Goal: Check status: Check status

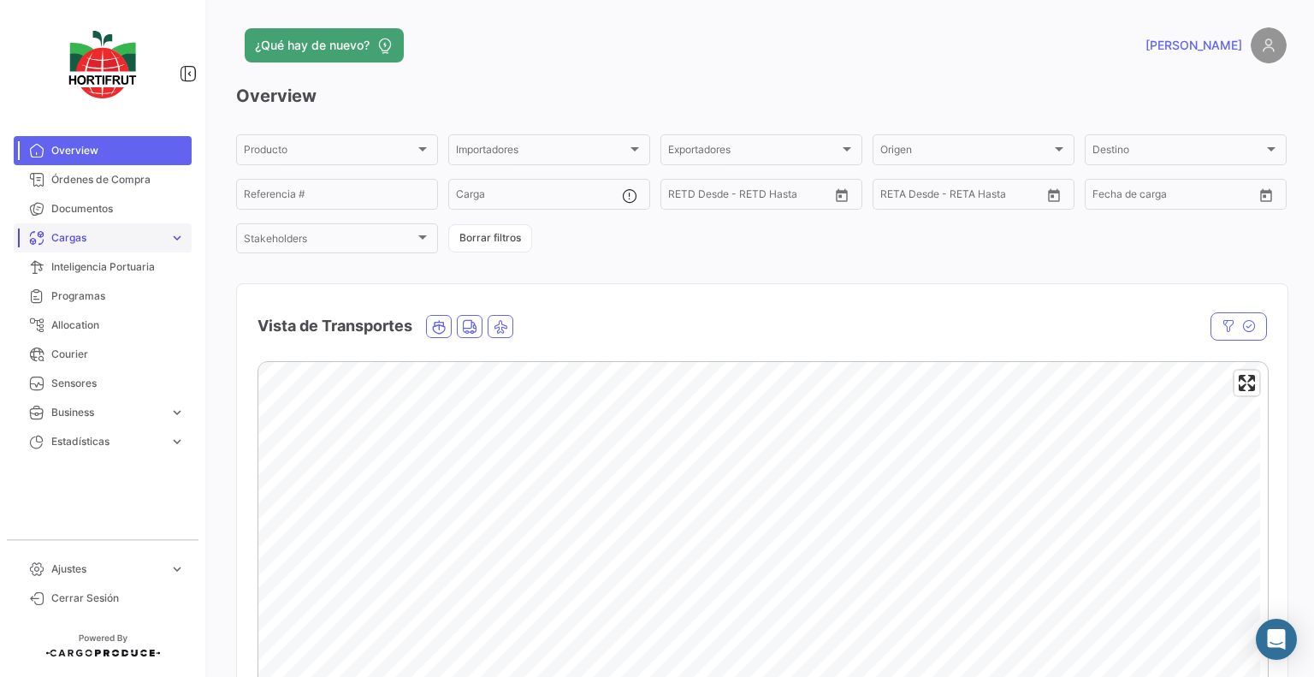
click at [120, 230] on span "Cargas" at bounding box center [106, 237] width 111 height 15
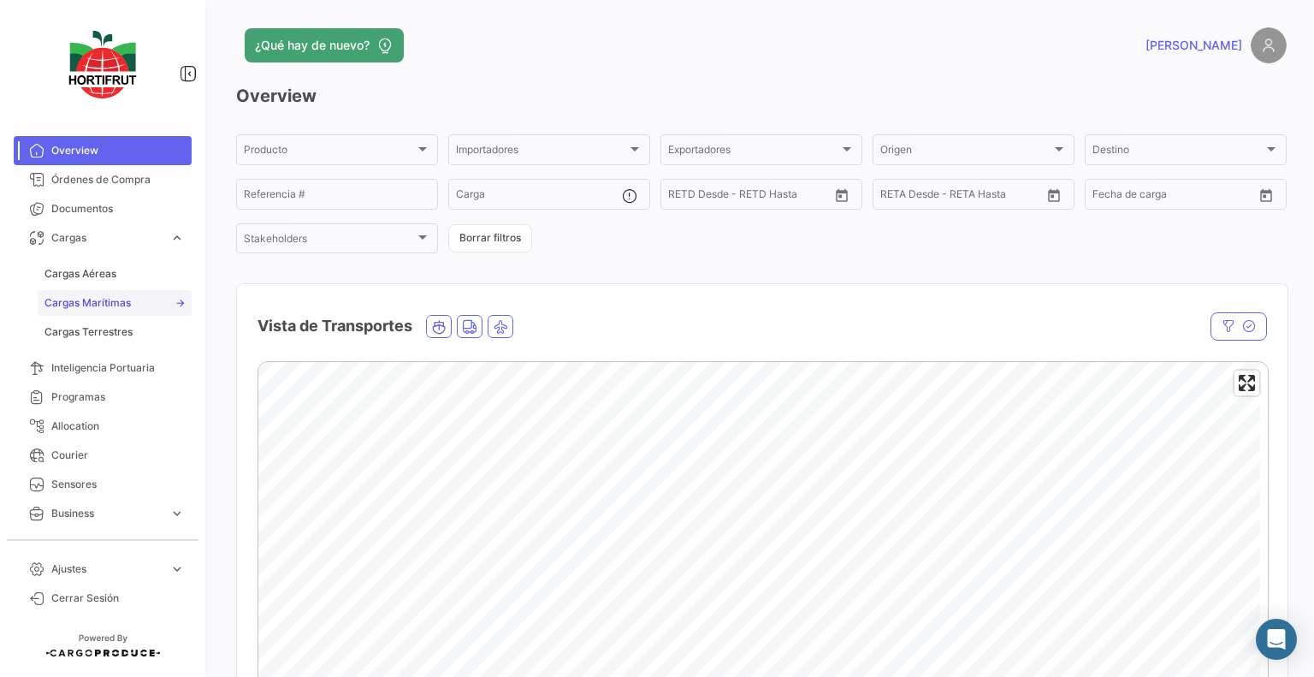
click at [100, 295] on span "Cargas Marítimas" at bounding box center [87, 302] width 86 height 15
click at [106, 295] on span "Cargas Marítimas" at bounding box center [87, 302] width 86 height 15
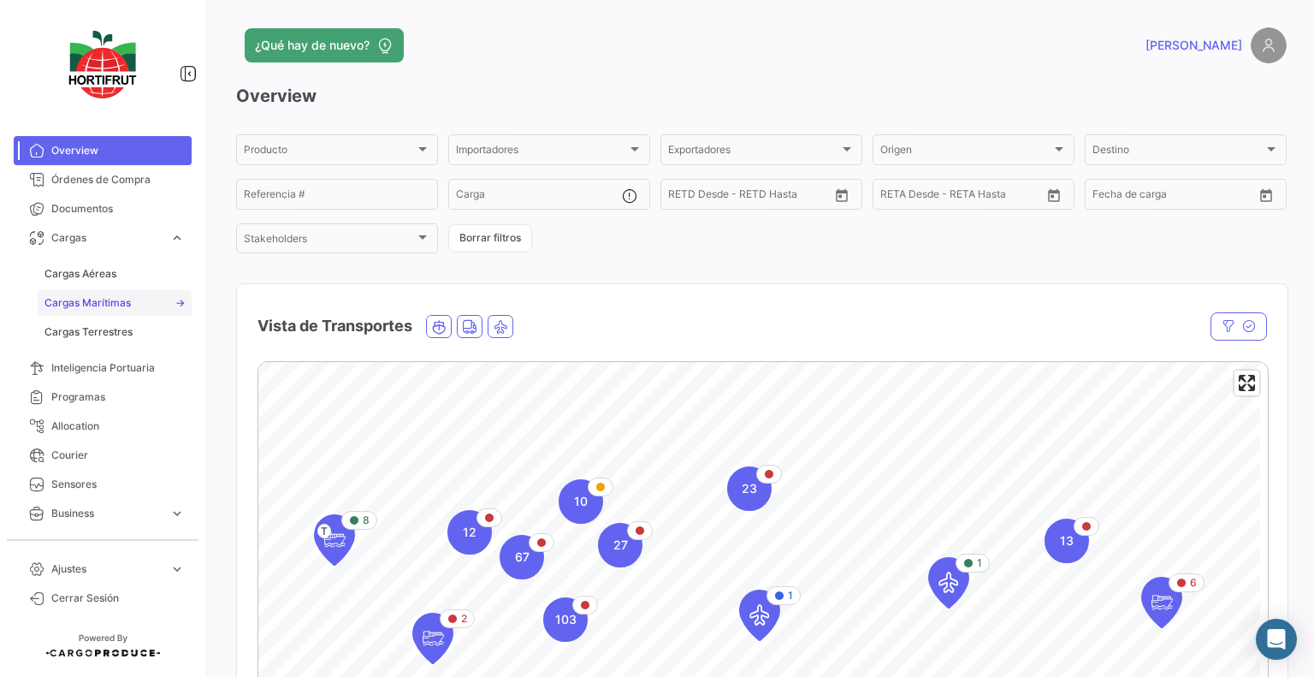
click at [78, 295] on span "Cargas Marítimas" at bounding box center [87, 302] width 86 height 15
click at [185, 290] on link "Cargas Marítimas" at bounding box center [115, 303] width 154 height 26
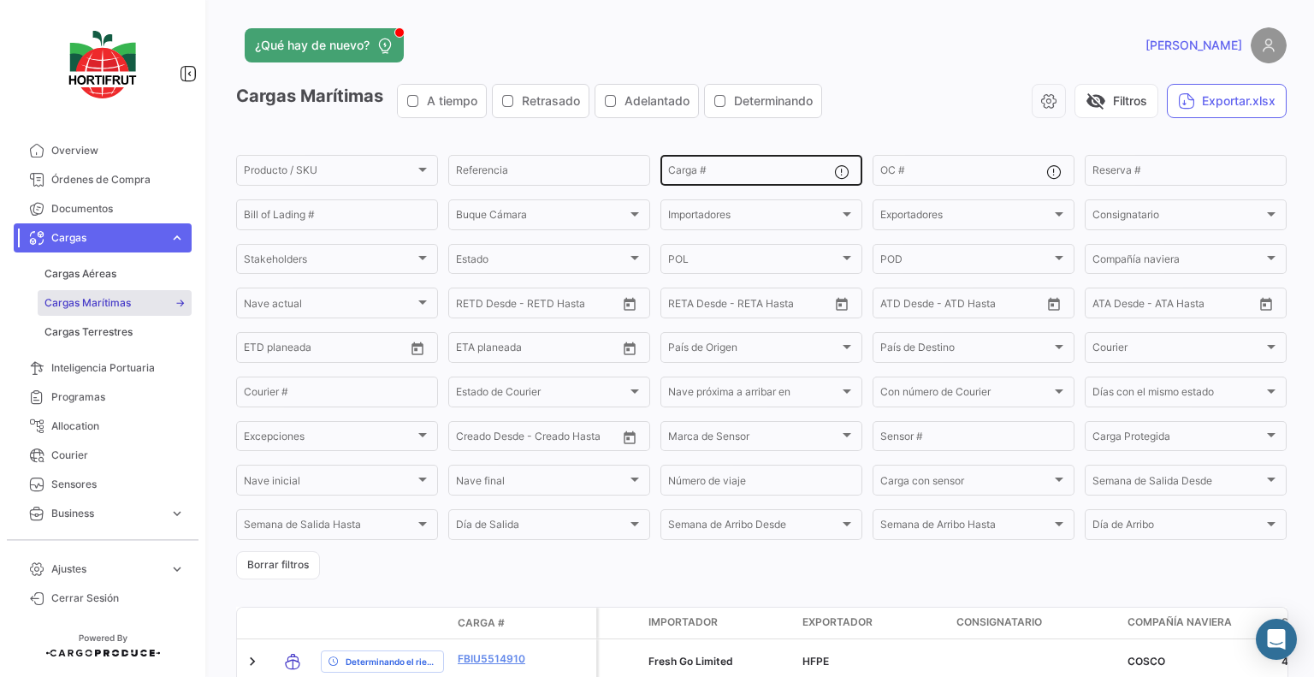
click at [713, 167] on input "Carga #" at bounding box center [751, 173] width 166 height 12
paste input "SZLU9302874"
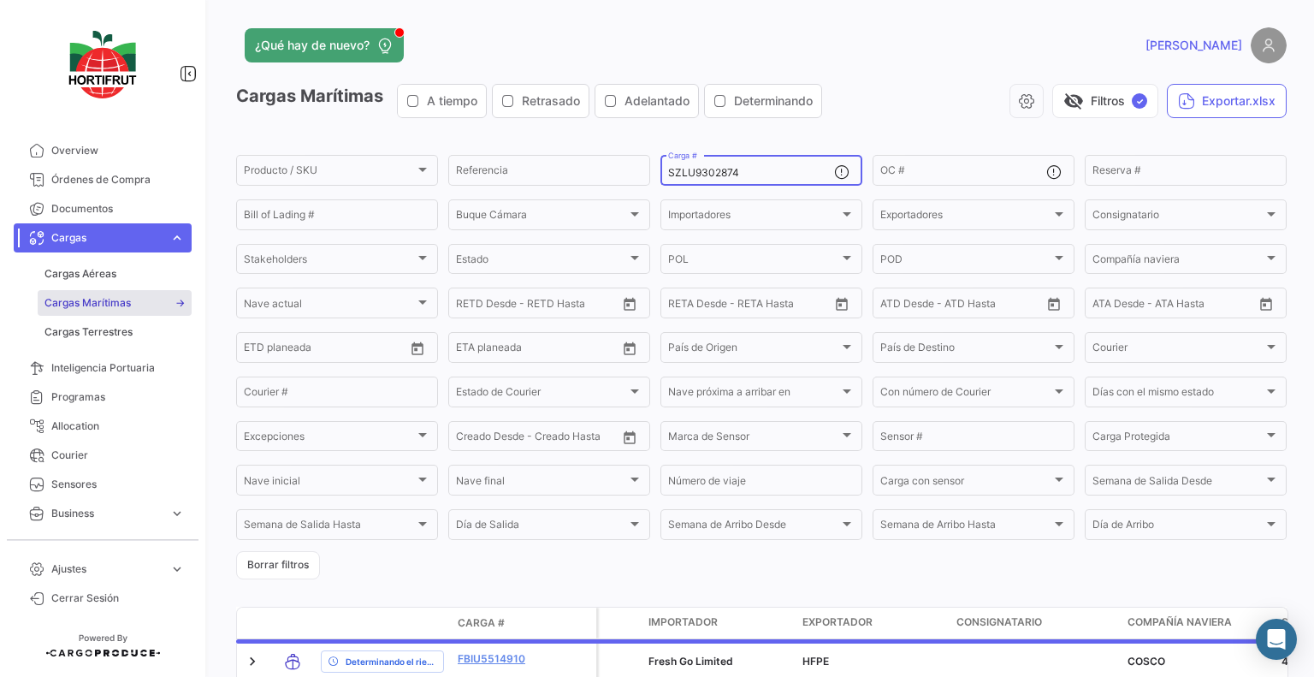
type input "SZLU9302874"
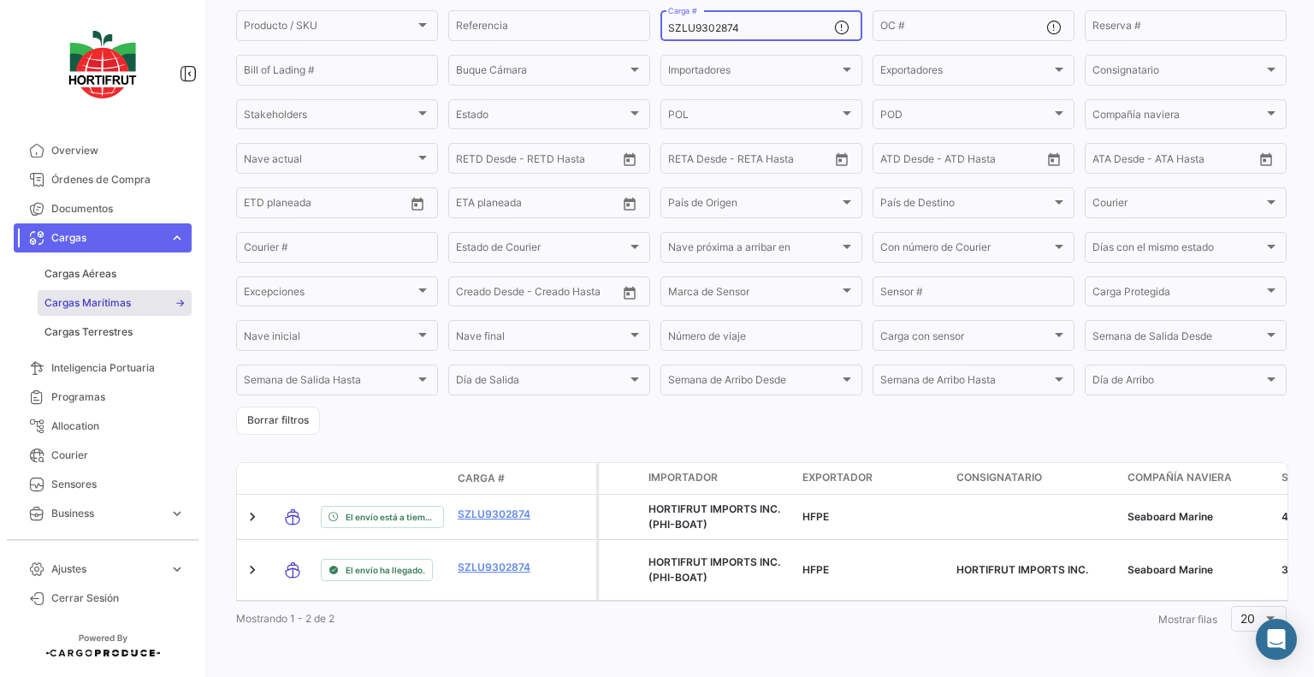
scroll to position [160, 0]
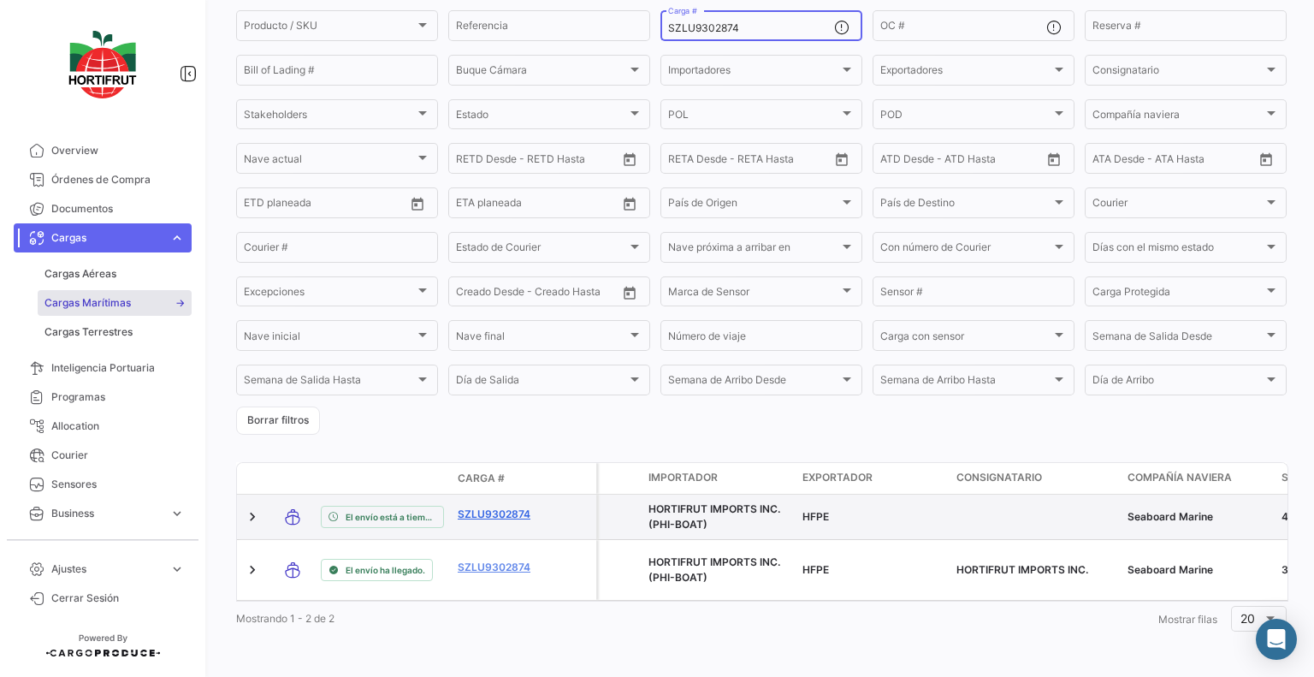
click at [474, 506] on link "SZLU9302874" at bounding box center [502, 513] width 89 height 15
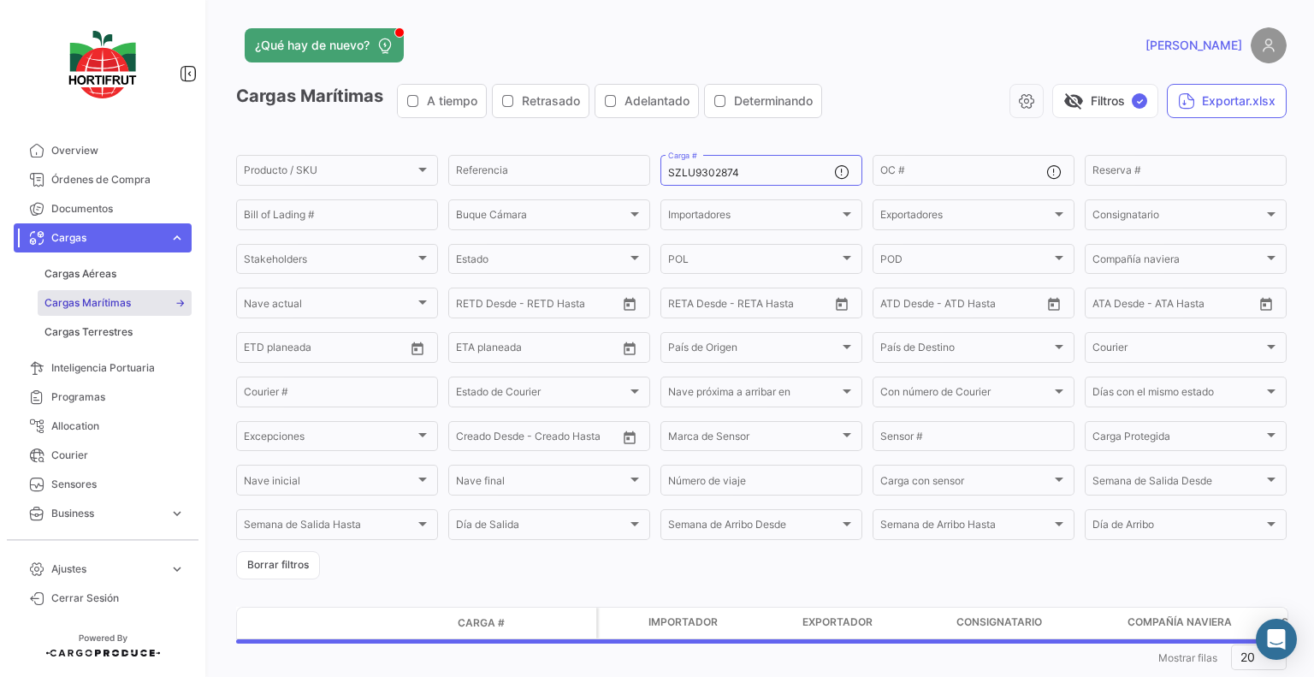
scroll to position [41, 0]
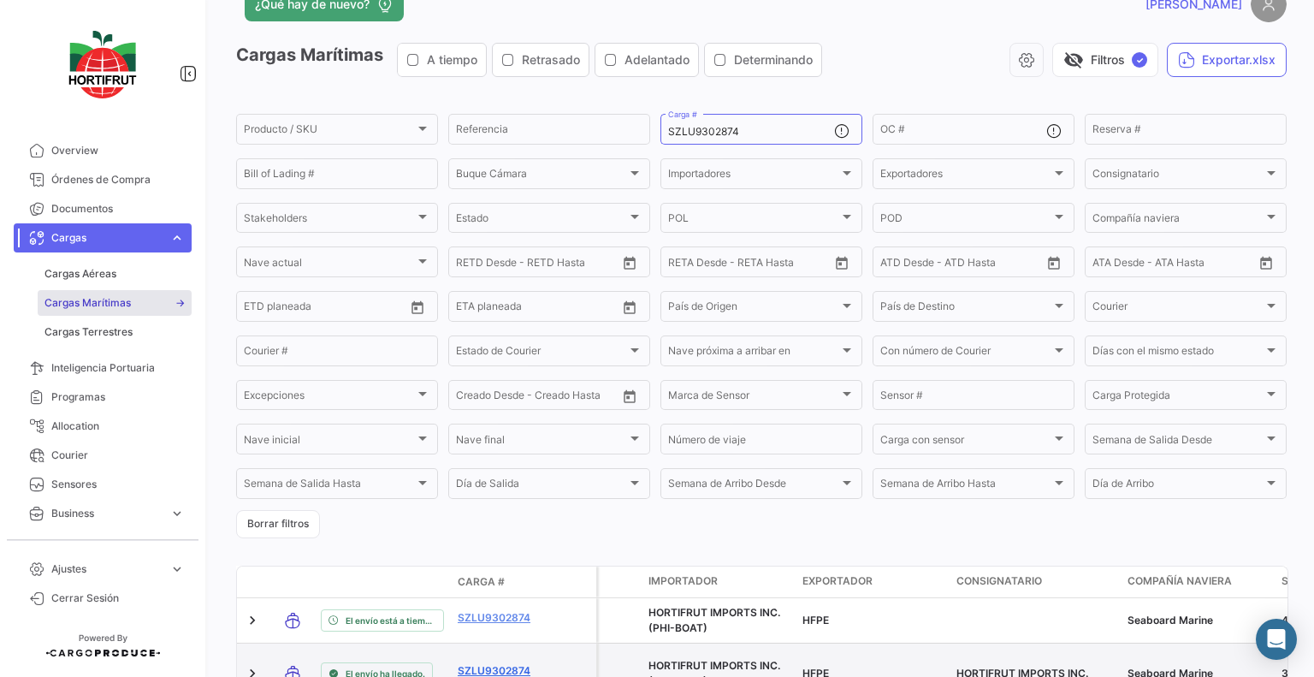
click at [496, 665] on link "SZLU9302874" at bounding box center [502, 670] width 89 height 15
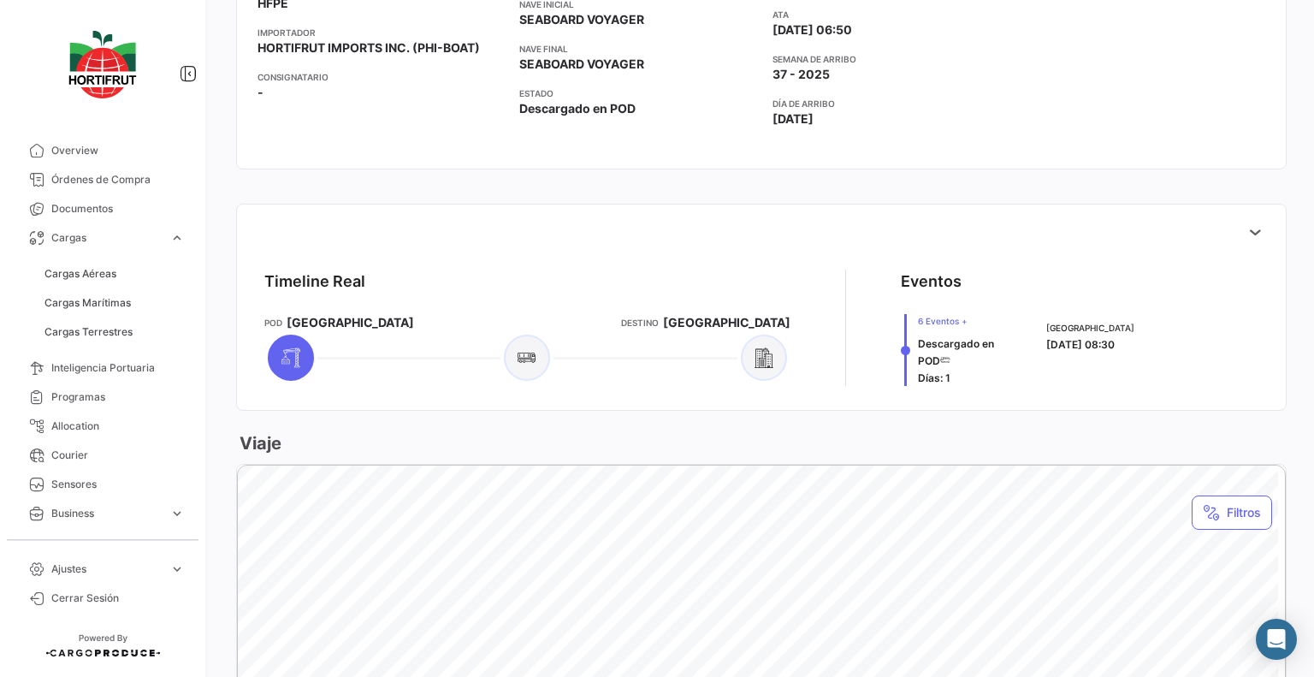
scroll to position [493, 0]
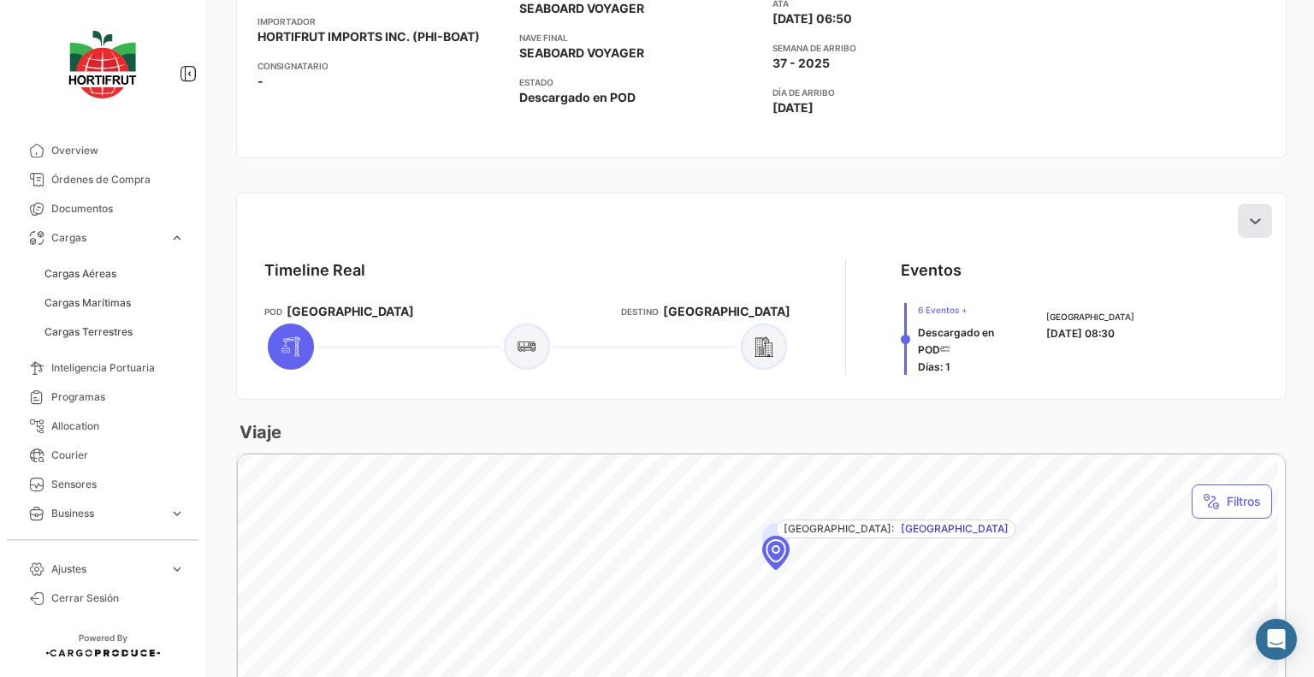
click at [1252, 222] on icon at bounding box center [1254, 220] width 17 height 17
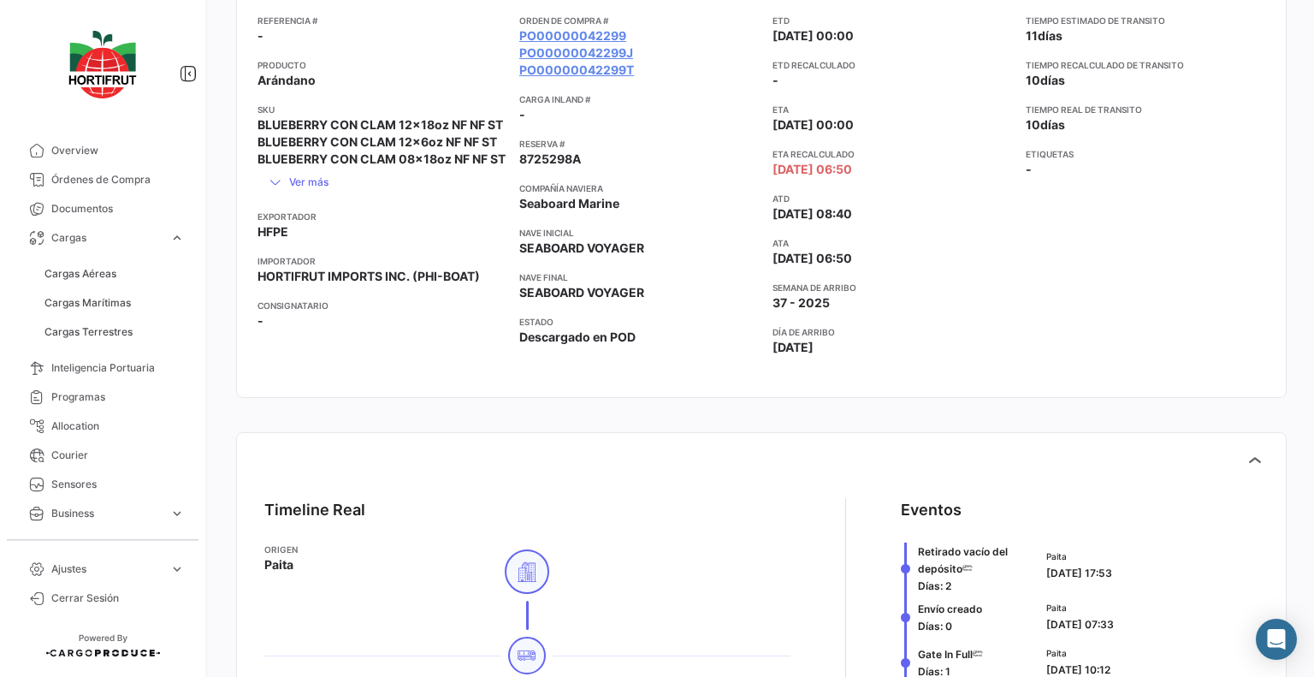
scroll to position [0, 0]
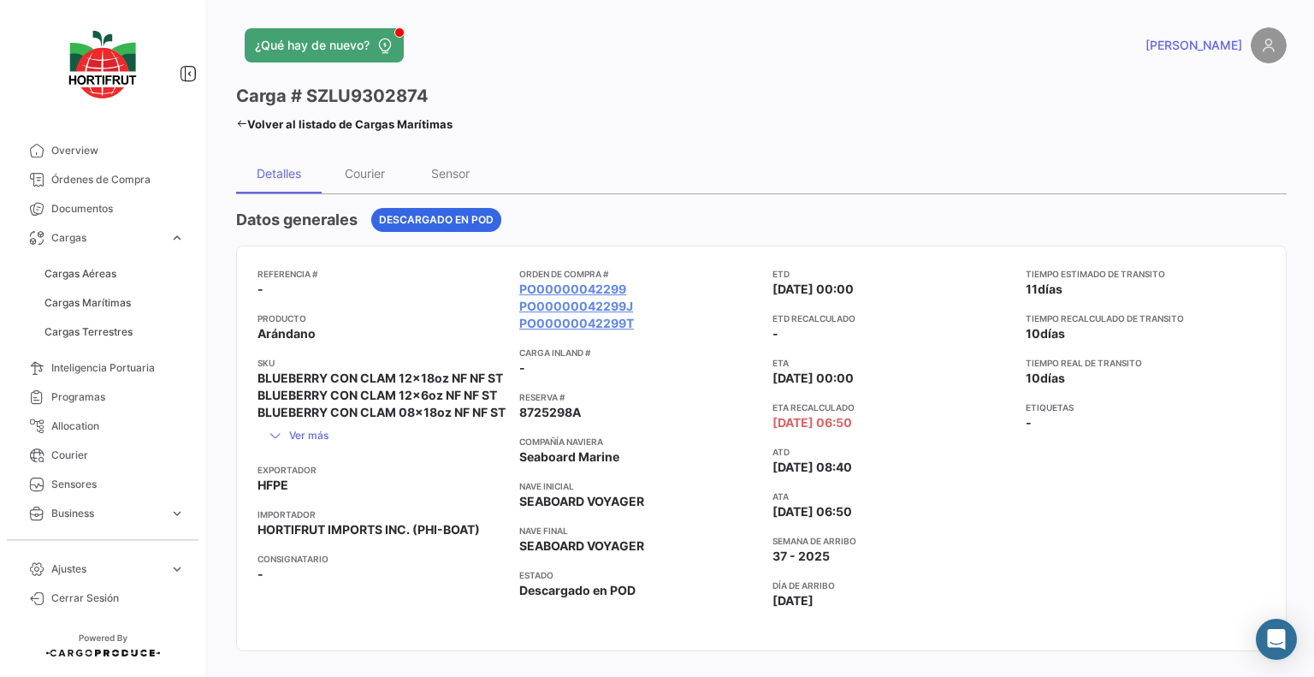
click at [238, 120] on icon at bounding box center [241, 123] width 11 height 11
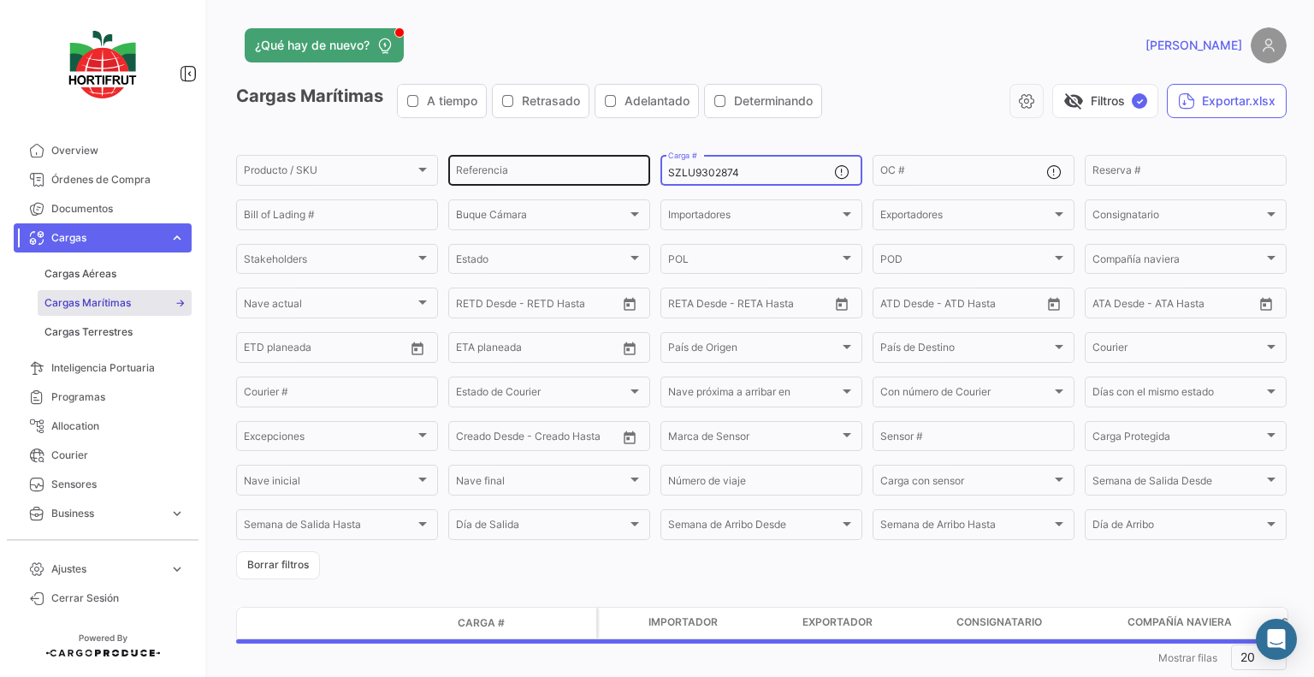
drag, startPoint x: 693, startPoint y: 170, endPoint x: 582, endPoint y: 166, distance: 111.3
click at [0, 0] on div "Producto / SKU Producto / SKU Referencia SZLU9302874 Carga # OC # Reserva # Bil…" at bounding box center [0, 0] width 0 height 0
paste input "EGU9735130"
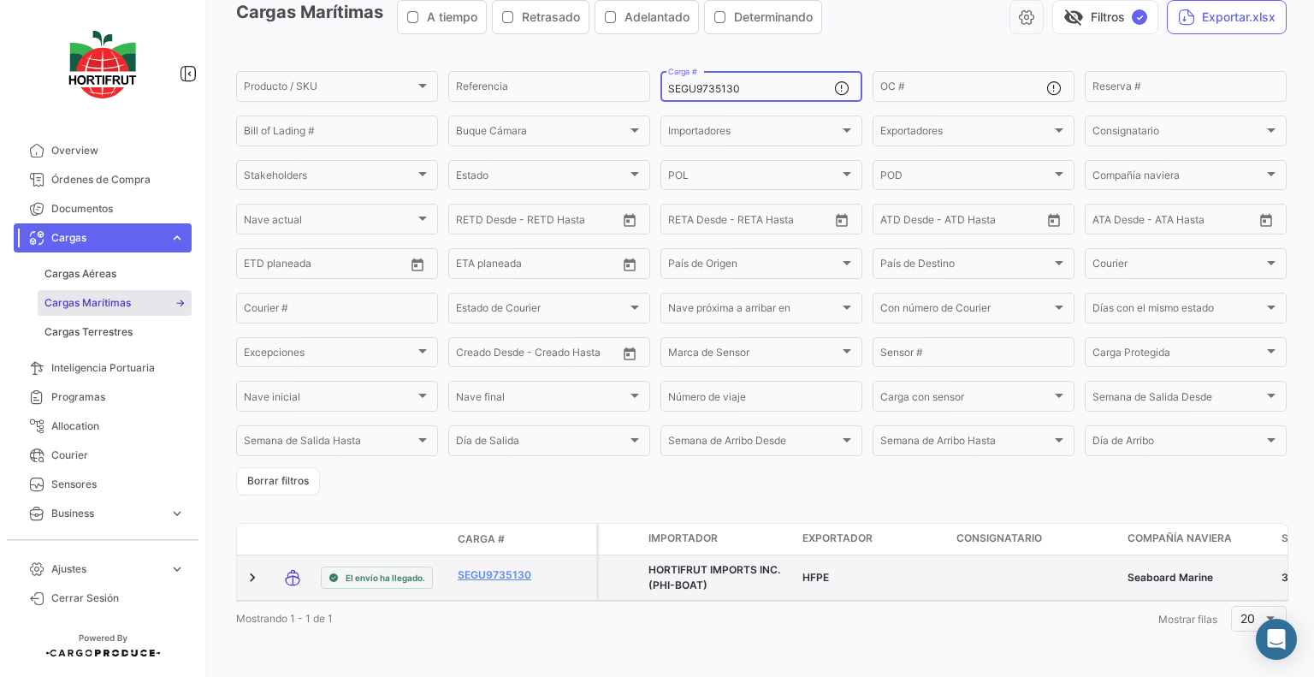
scroll to position [99, 0]
type input "SEGU9735130"
click at [516, 570] on div "SEGU9735130" at bounding box center [502, 577] width 89 height 20
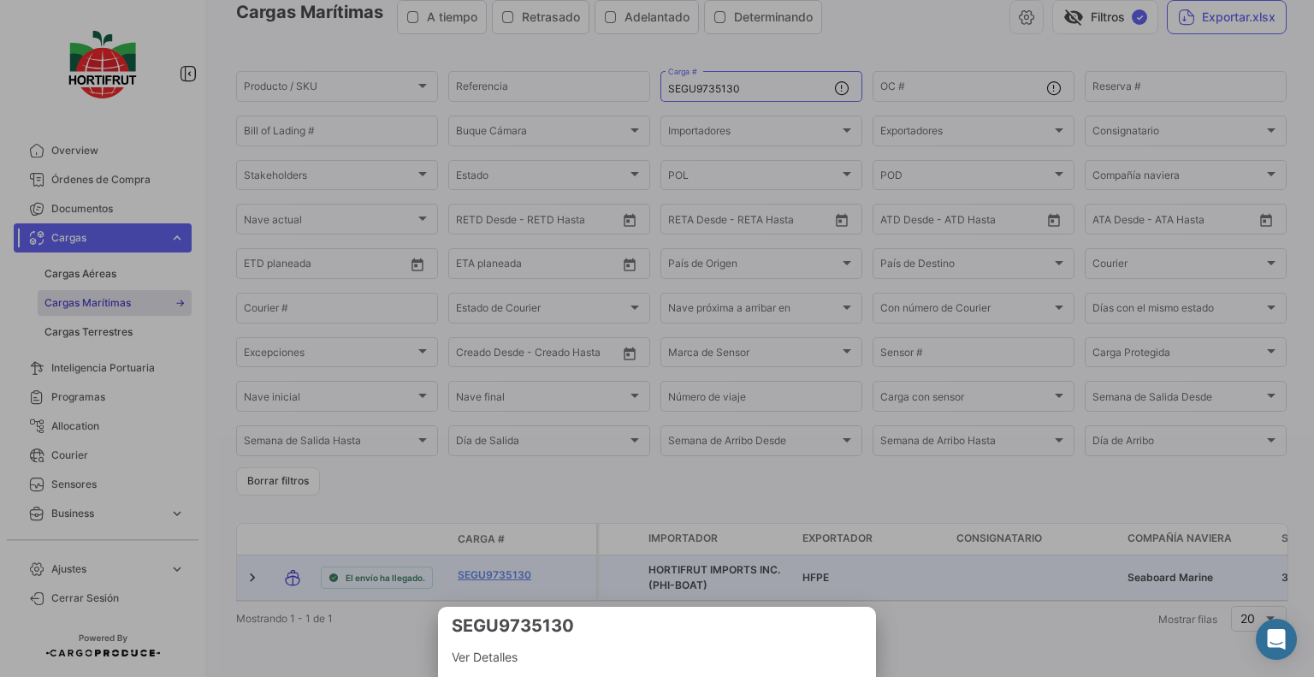
click at [508, 560] on div at bounding box center [657, 338] width 1314 height 677
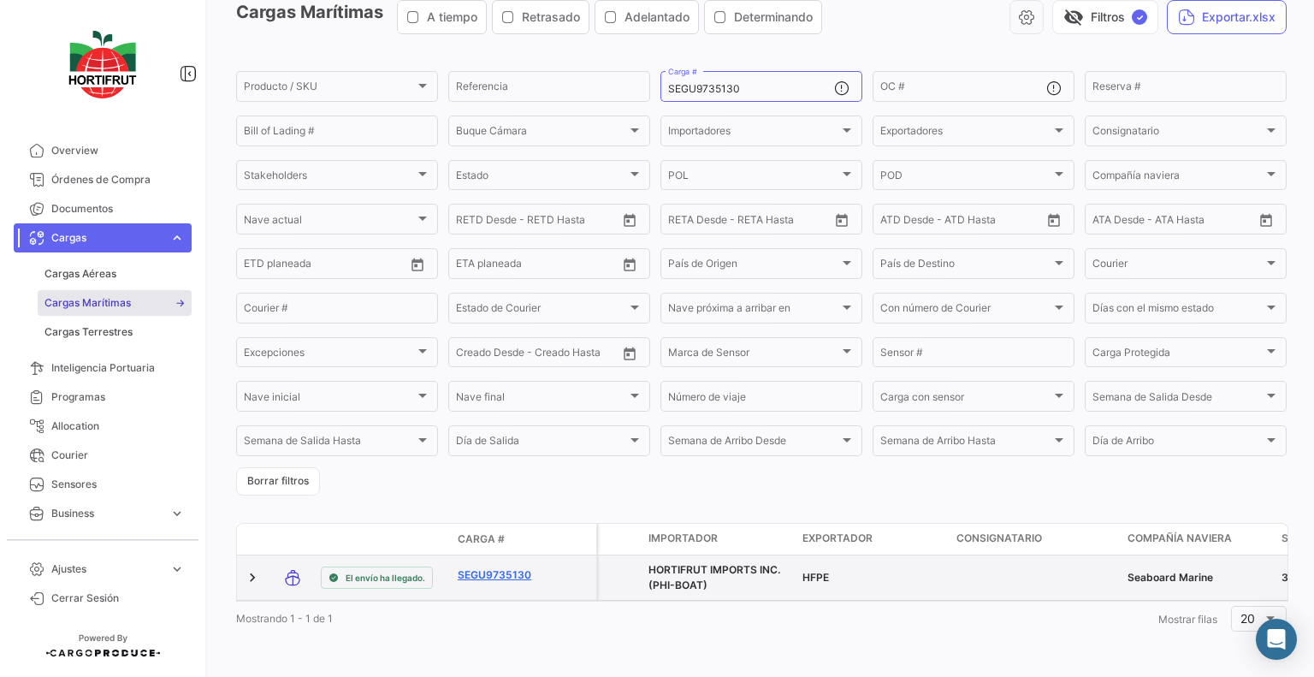
click at [520, 567] on link "SEGU9735130" at bounding box center [502, 574] width 89 height 15
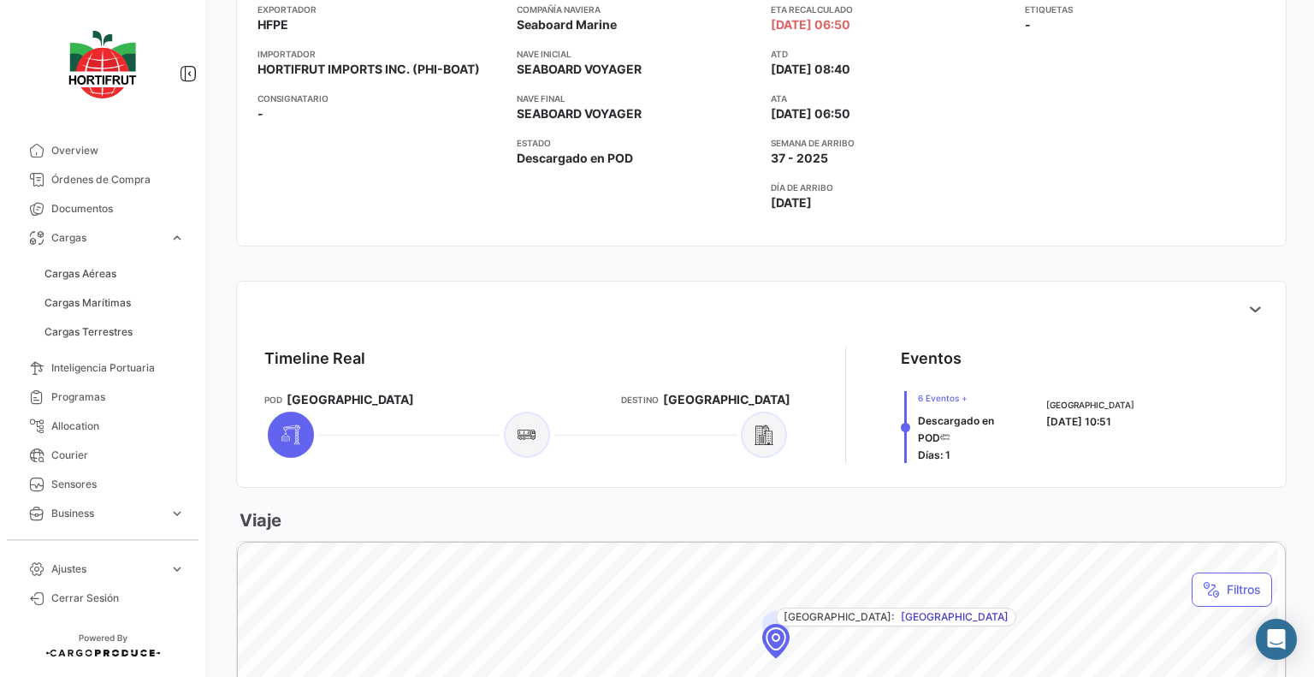
scroll to position [53, 0]
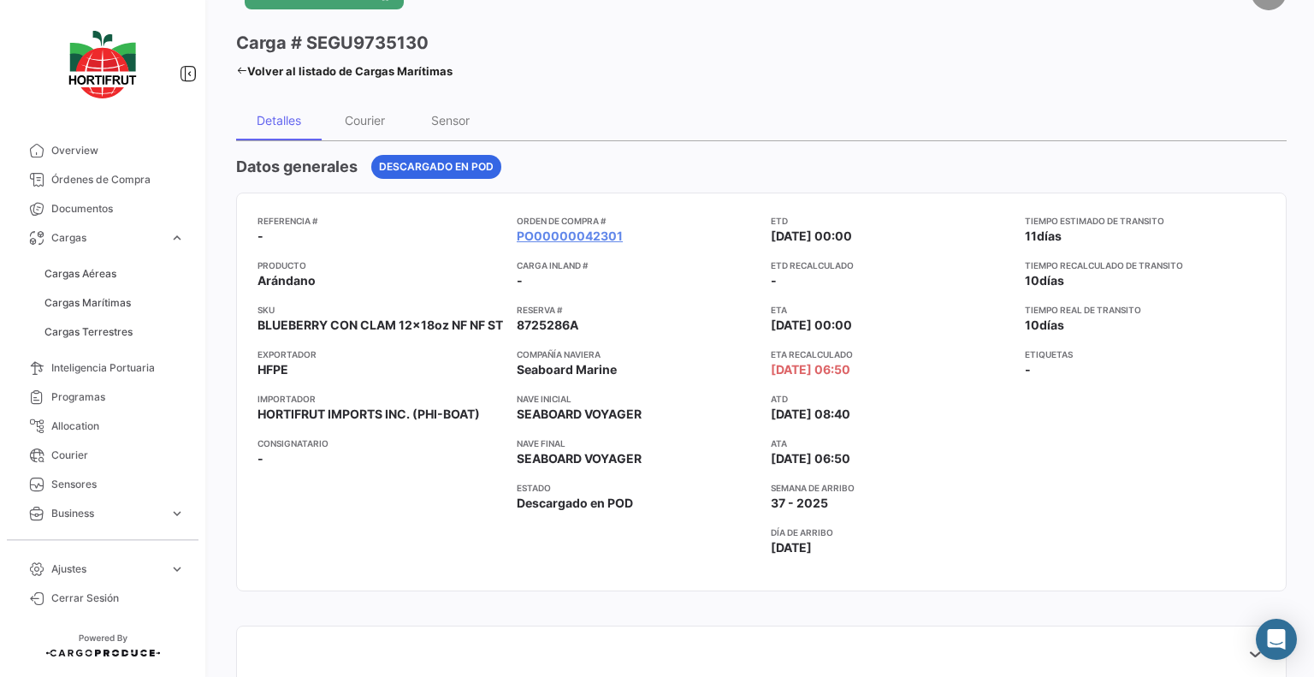
click at [233, 64] on div "¿Qué hay de nuevo? [PERSON_NAME] # SEGU9735130 Volver al listado de Cargas Marí…" at bounding box center [761, 338] width 1105 height 677
click at [241, 69] on icon at bounding box center [241, 70] width 11 height 11
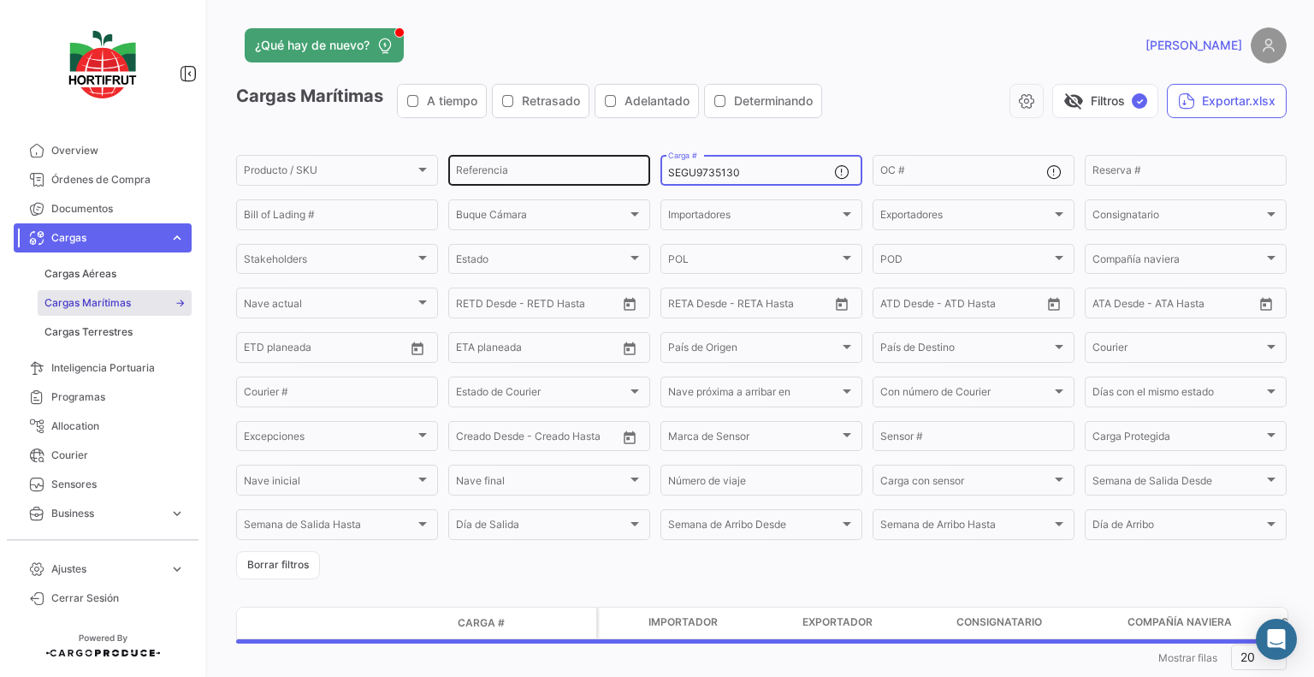
drag, startPoint x: 753, startPoint y: 178, endPoint x: 577, endPoint y: 157, distance: 176.5
click at [0, 0] on div "Producto / SKU Producto / SKU Referencia SEGU9735130 Carga # OC # Reserva # Bil…" at bounding box center [0, 0] width 0 height 0
paste input "937104"
type input "SEGU9937104"
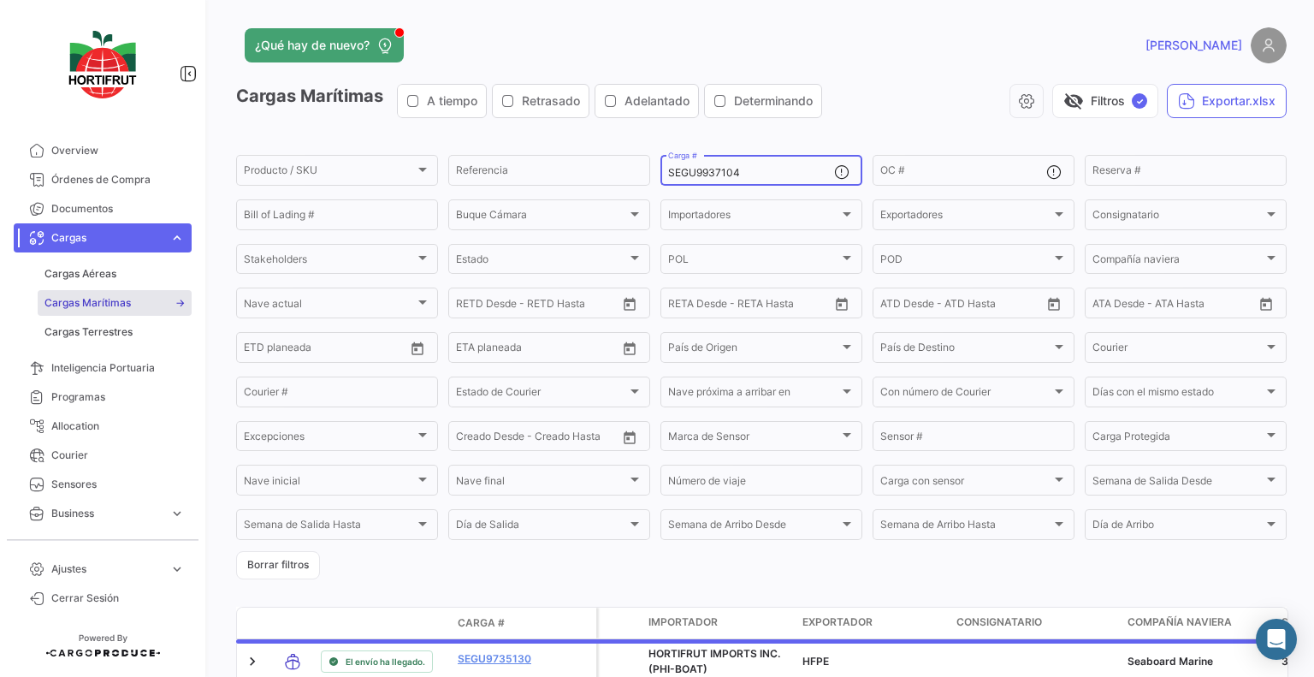
scroll to position [99, 0]
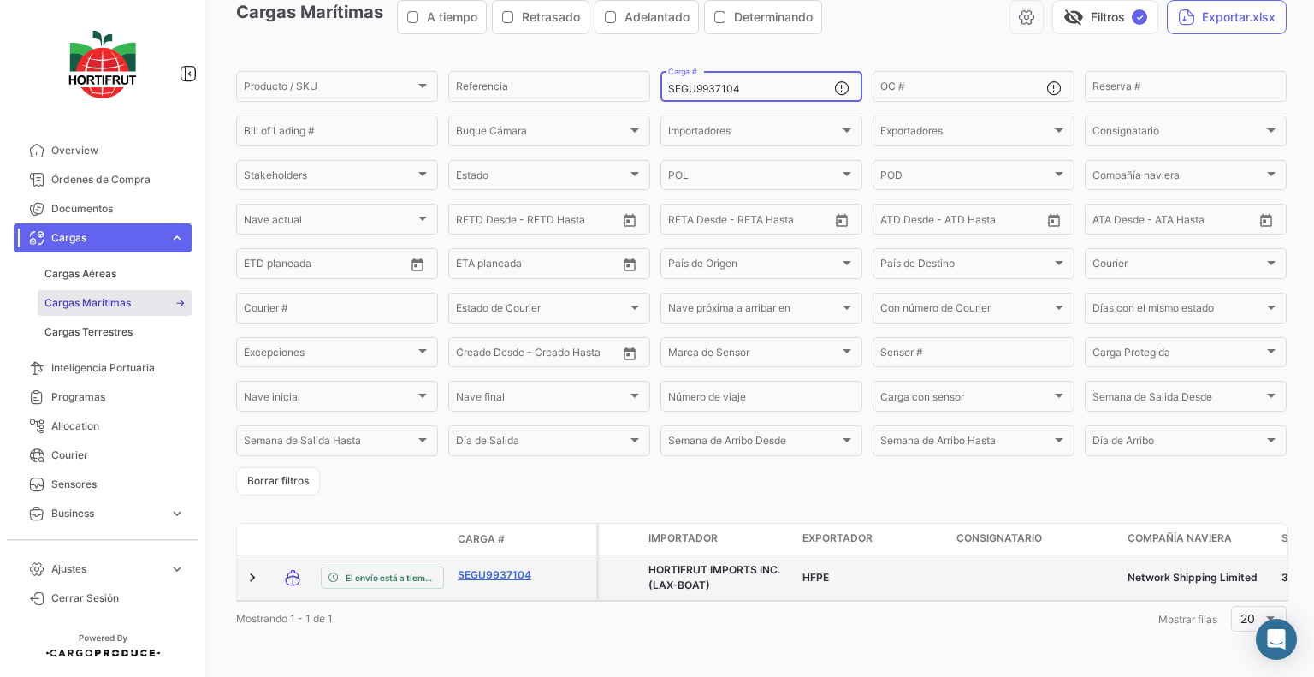
click at [501, 567] on link "SEGU9937104" at bounding box center [502, 574] width 89 height 15
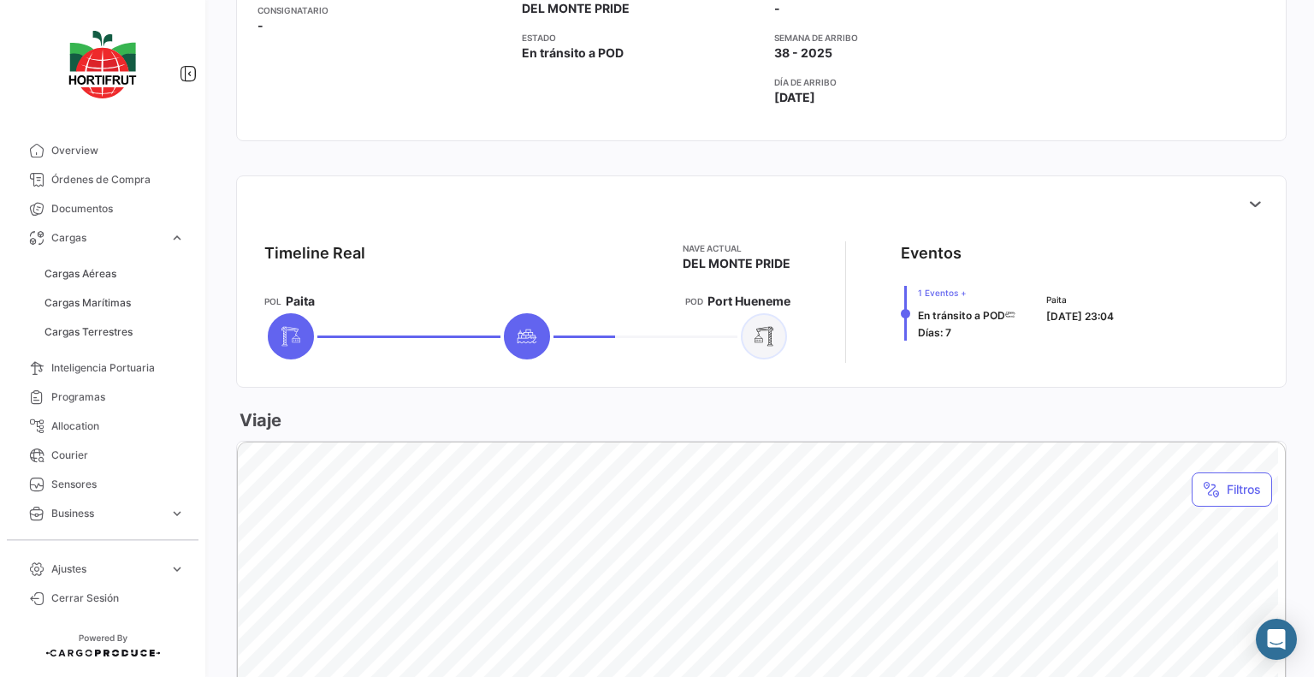
scroll to position [531, 0]
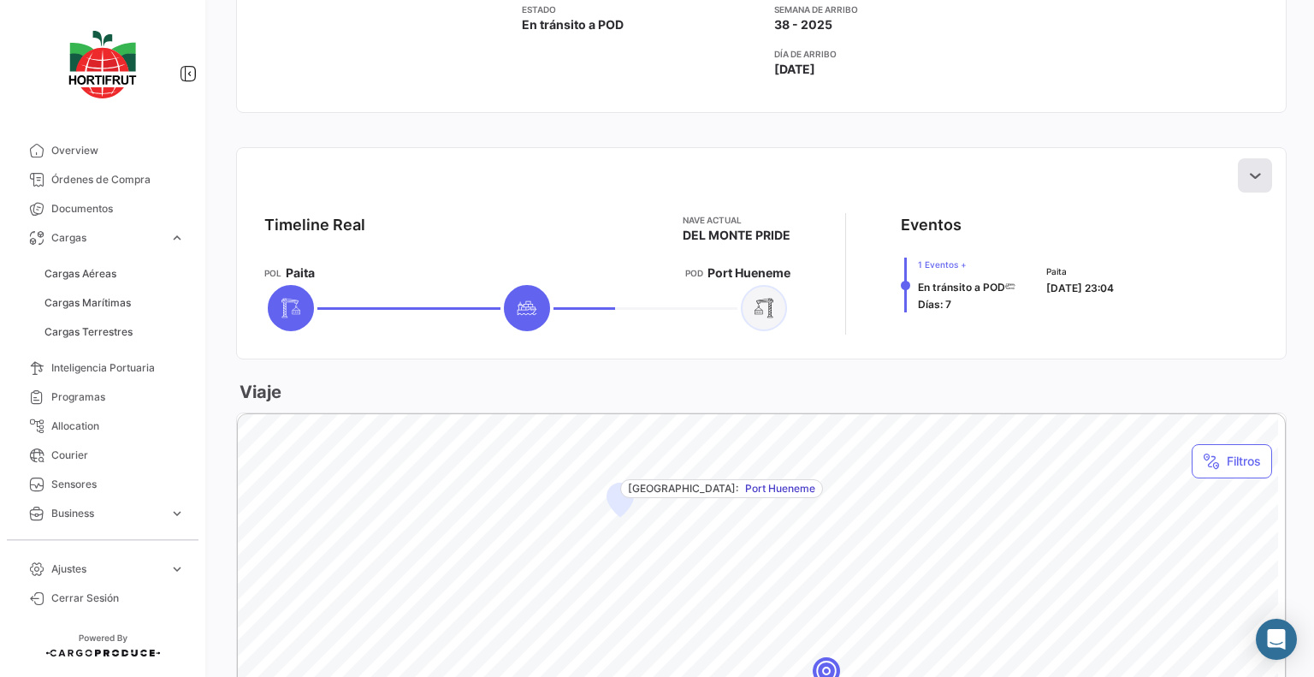
click at [1246, 175] on icon at bounding box center [1254, 175] width 17 height 17
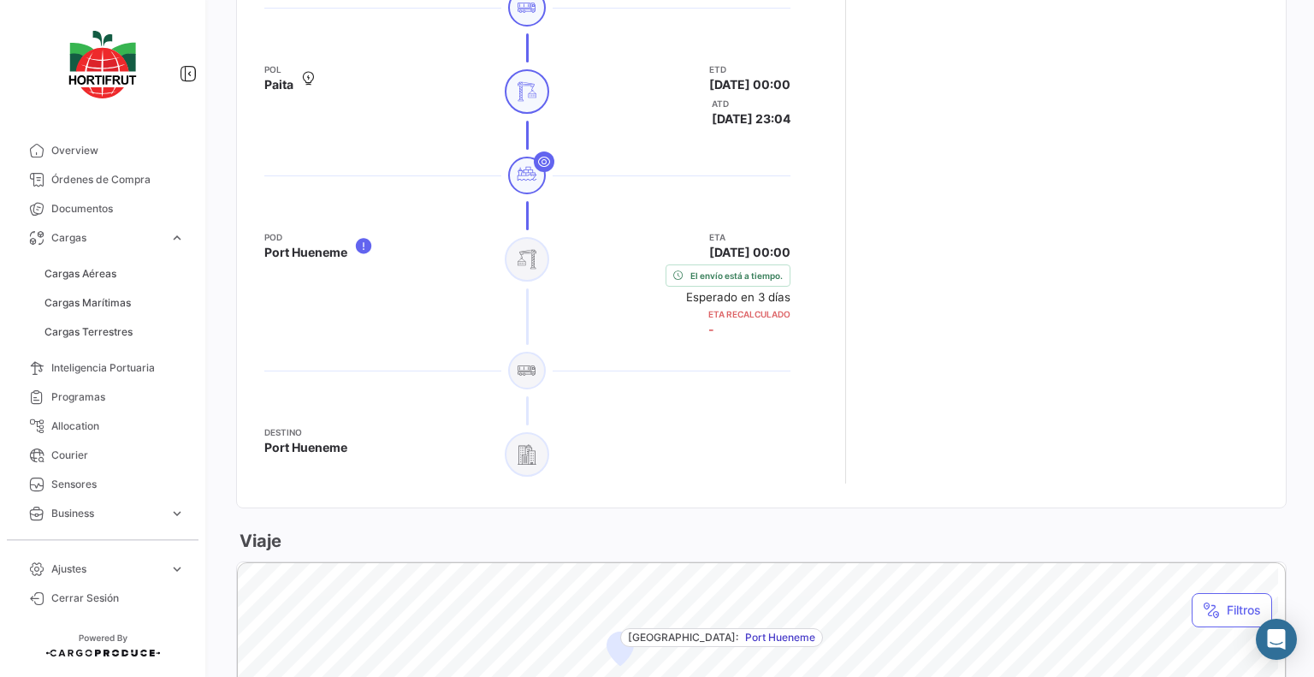
scroll to position [912, 0]
